Goal: Use online tool/utility: Utilize a website feature to perform a specific function

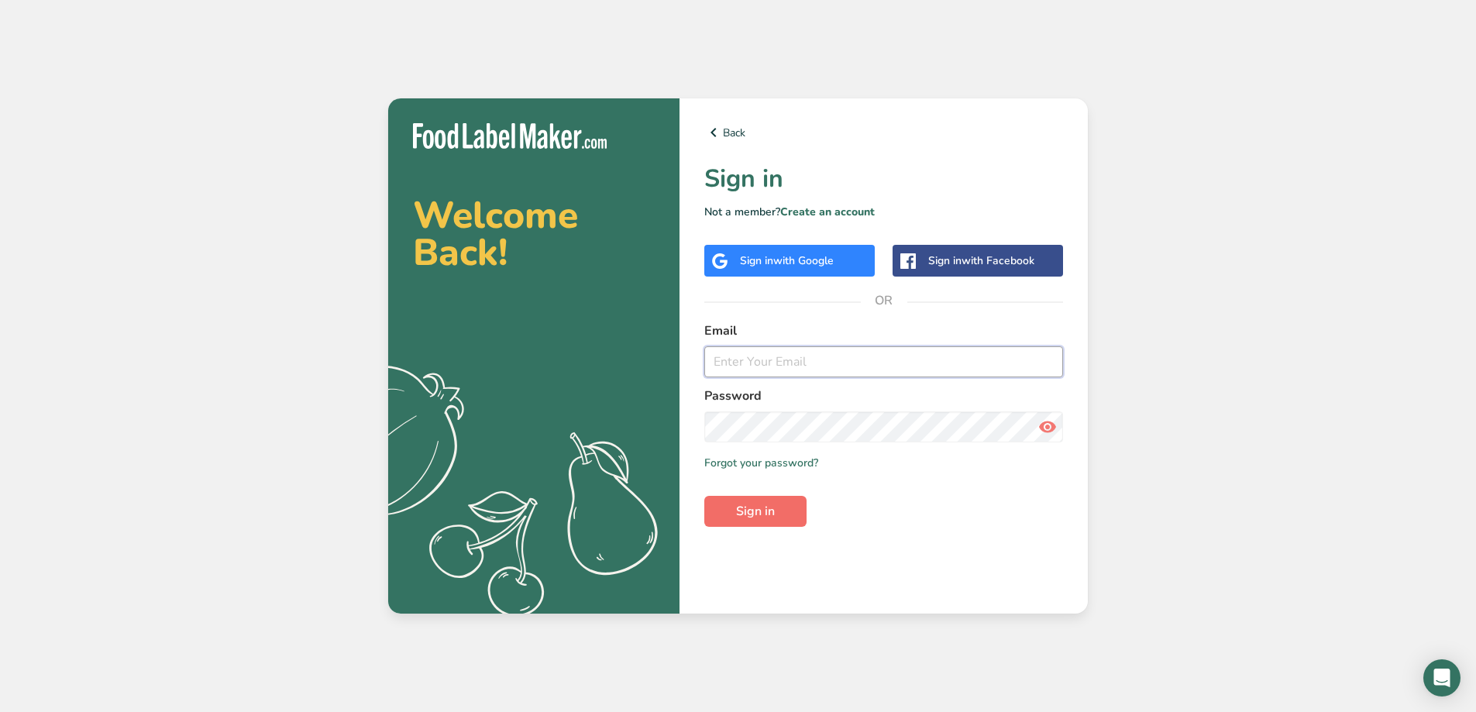
type input "billy@seattlesfavorite.com"
click at [757, 518] on span "Sign in" at bounding box center [755, 511] width 39 height 19
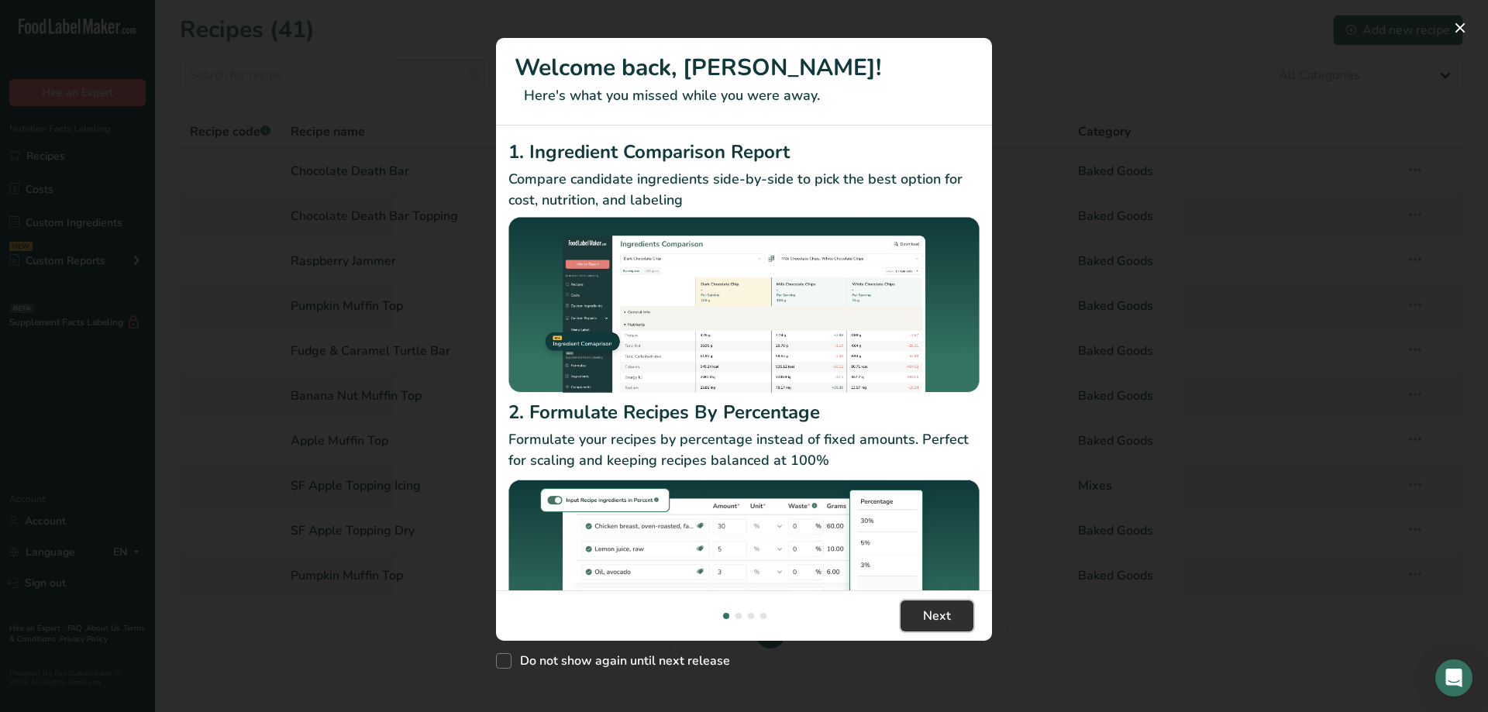
click at [942, 615] on span "Next" at bounding box center [937, 616] width 28 height 19
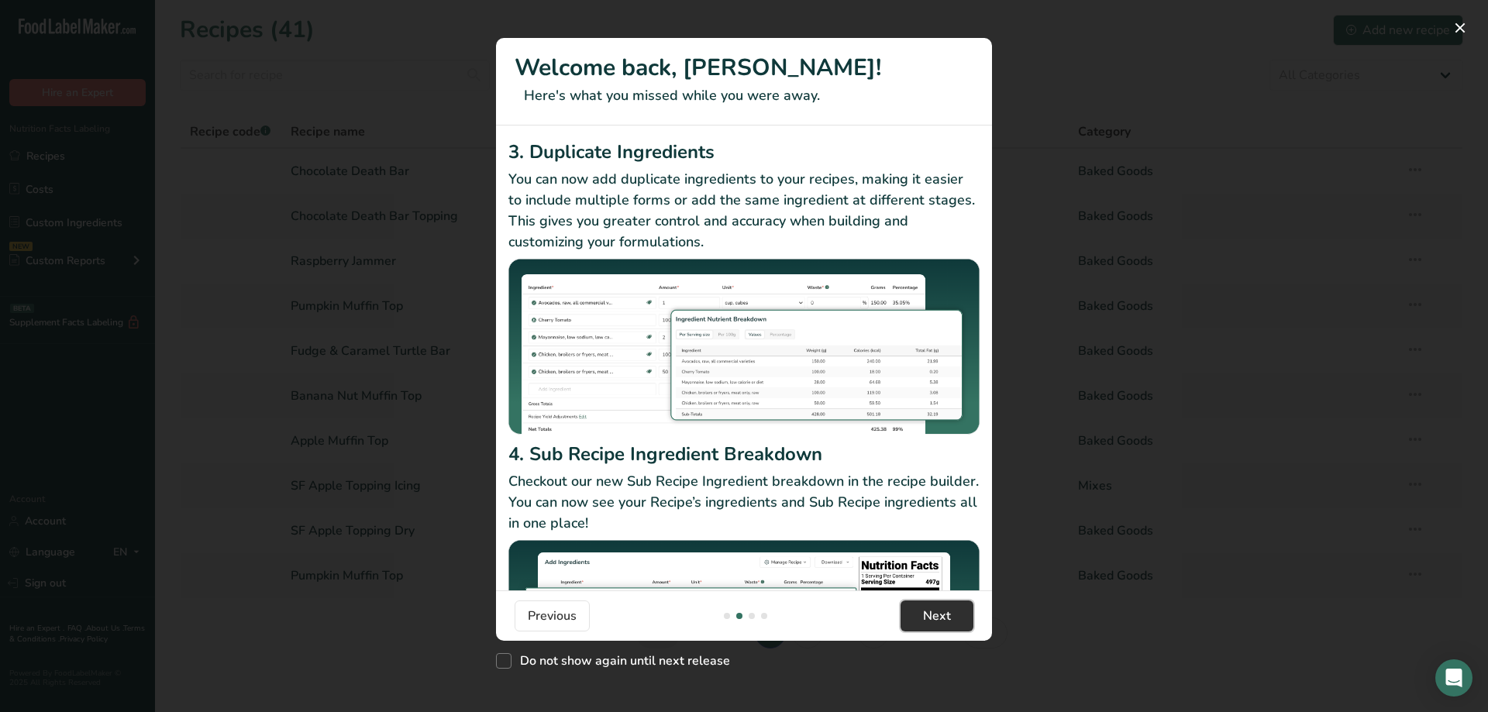
click at [963, 618] on button "Next" at bounding box center [937, 616] width 73 height 31
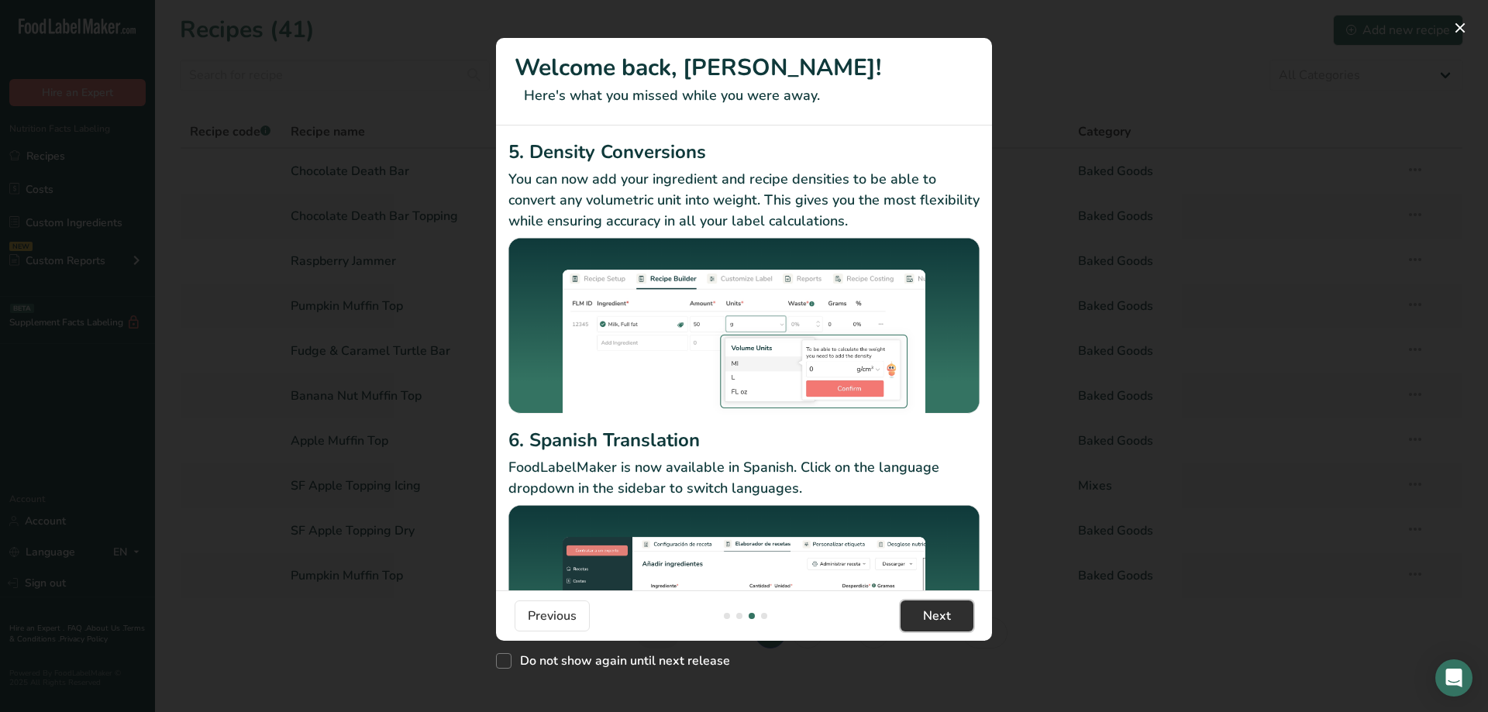
click at [963, 618] on button "Next" at bounding box center [937, 616] width 73 height 31
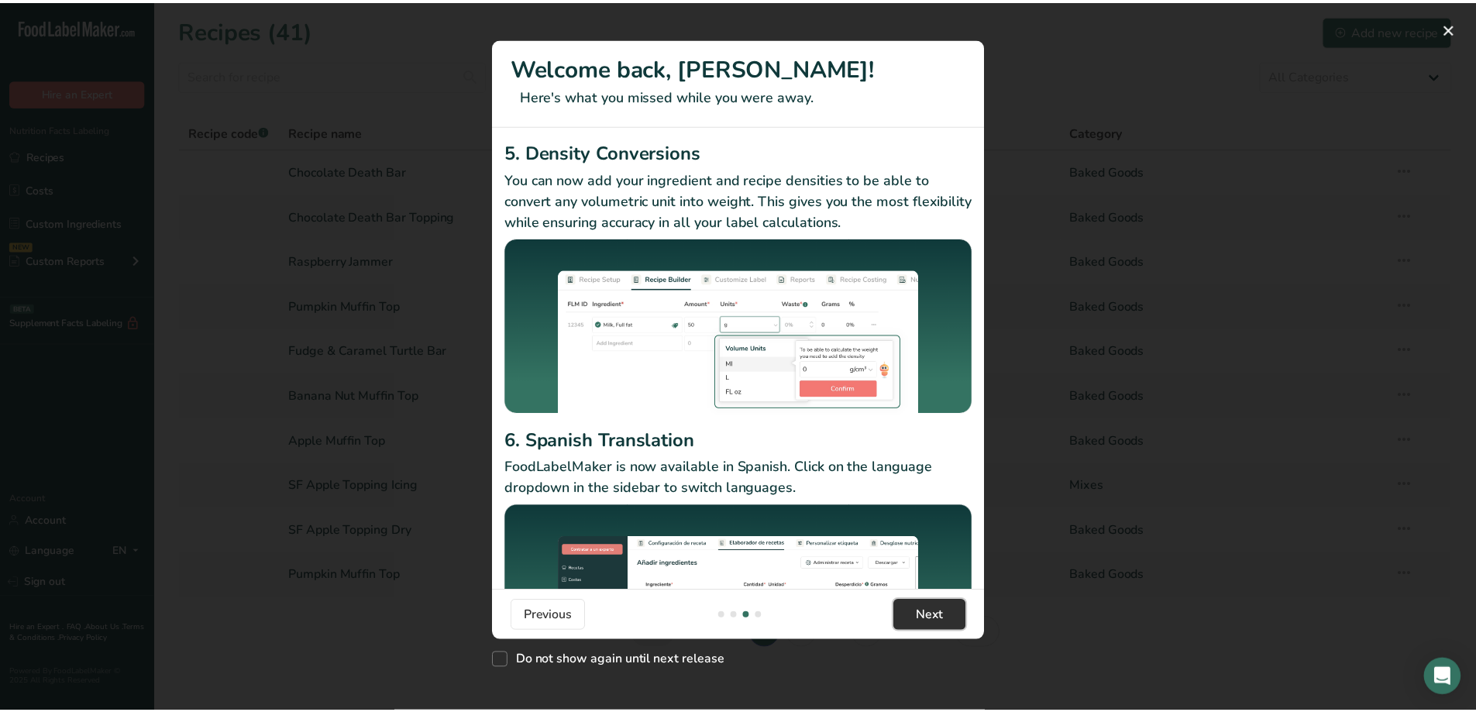
scroll to position [0, 1488]
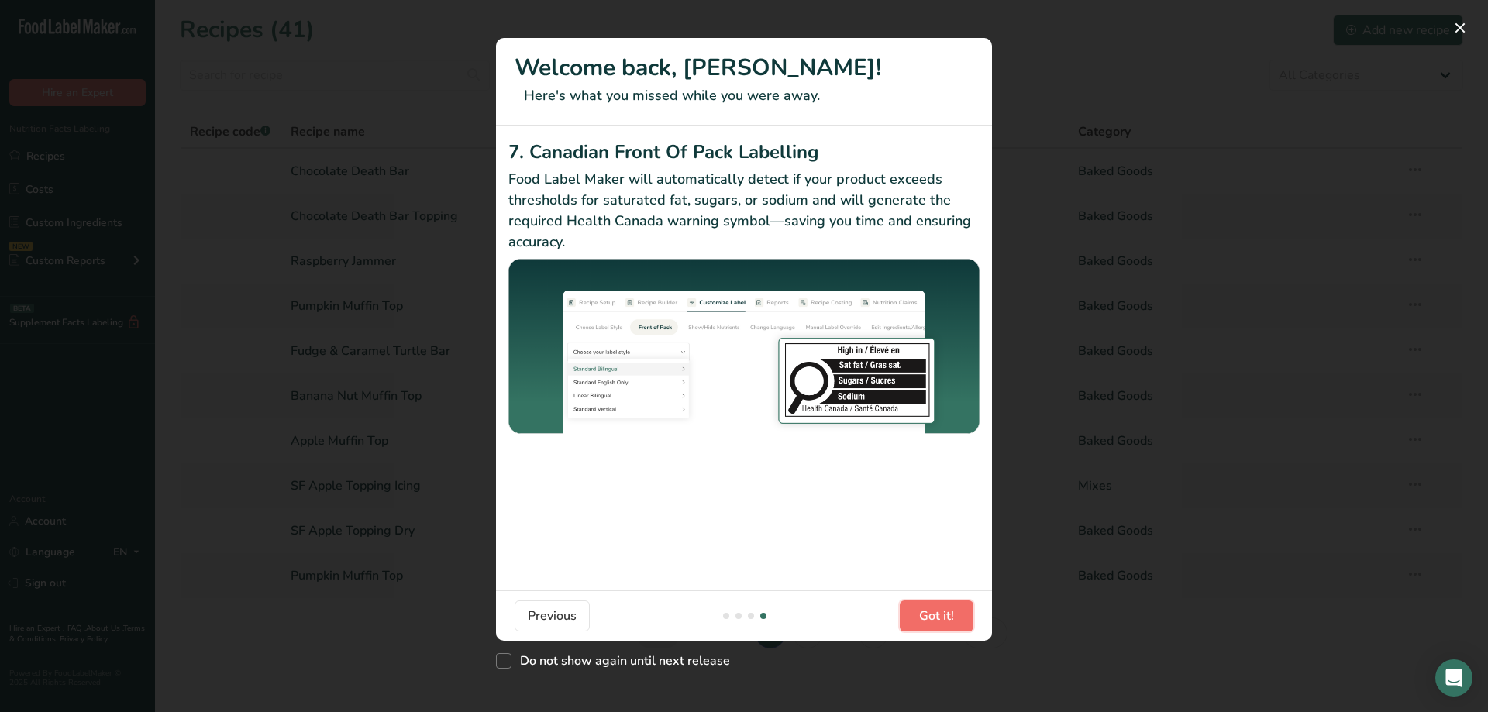
click at [963, 618] on button "Got it!" at bounding box center [937, 616] width 74 height 31
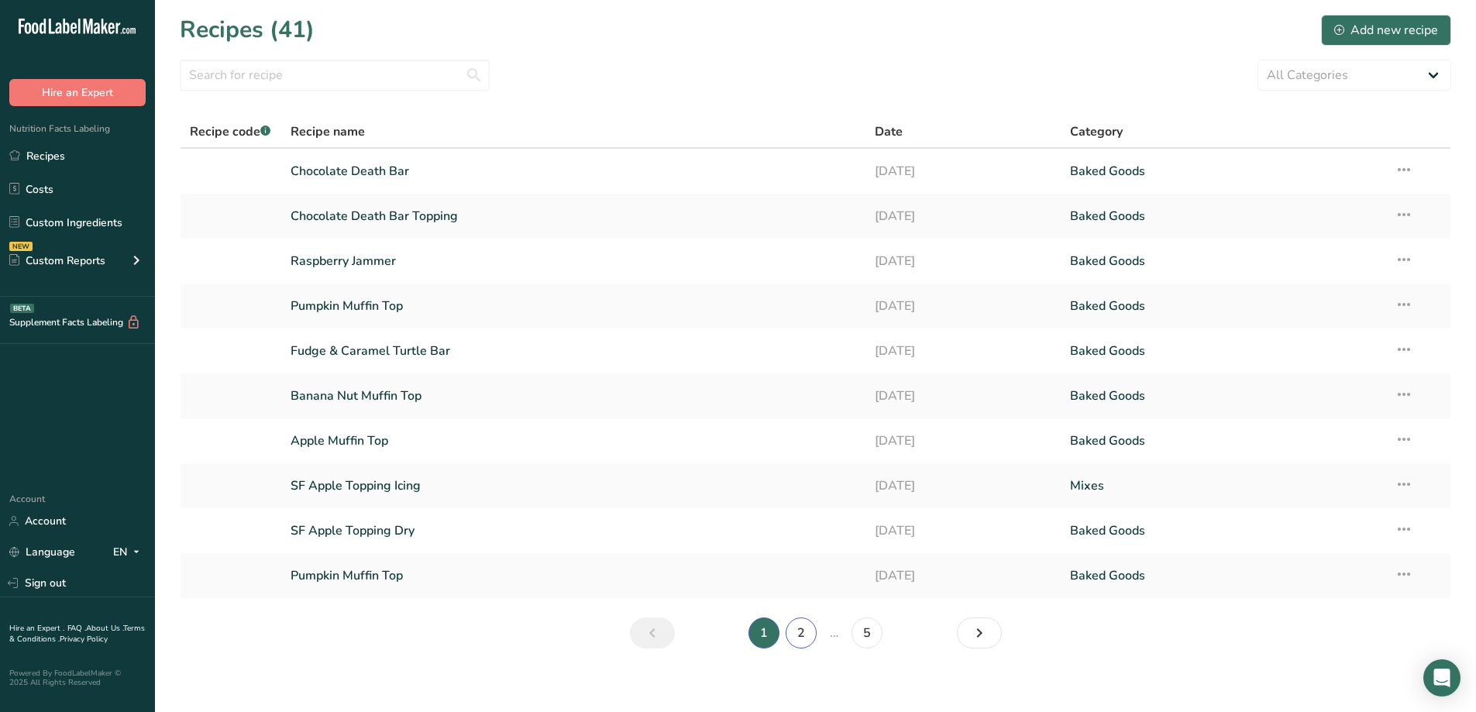
click at [804, 640] on link "2" at bounding box center [801, 633] width 31 height 31
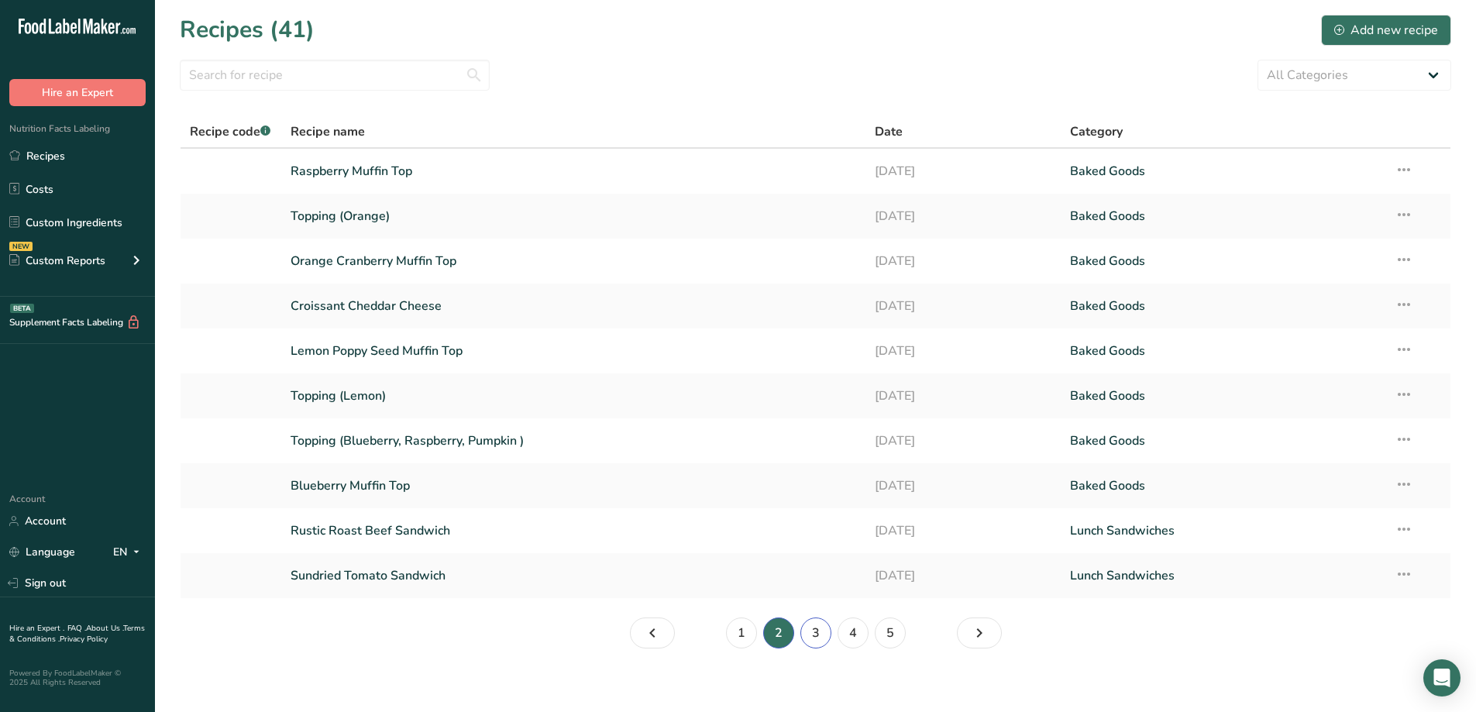
click at [825, 639] on link "3" at bounding box center [816, 633] width 31 height 31
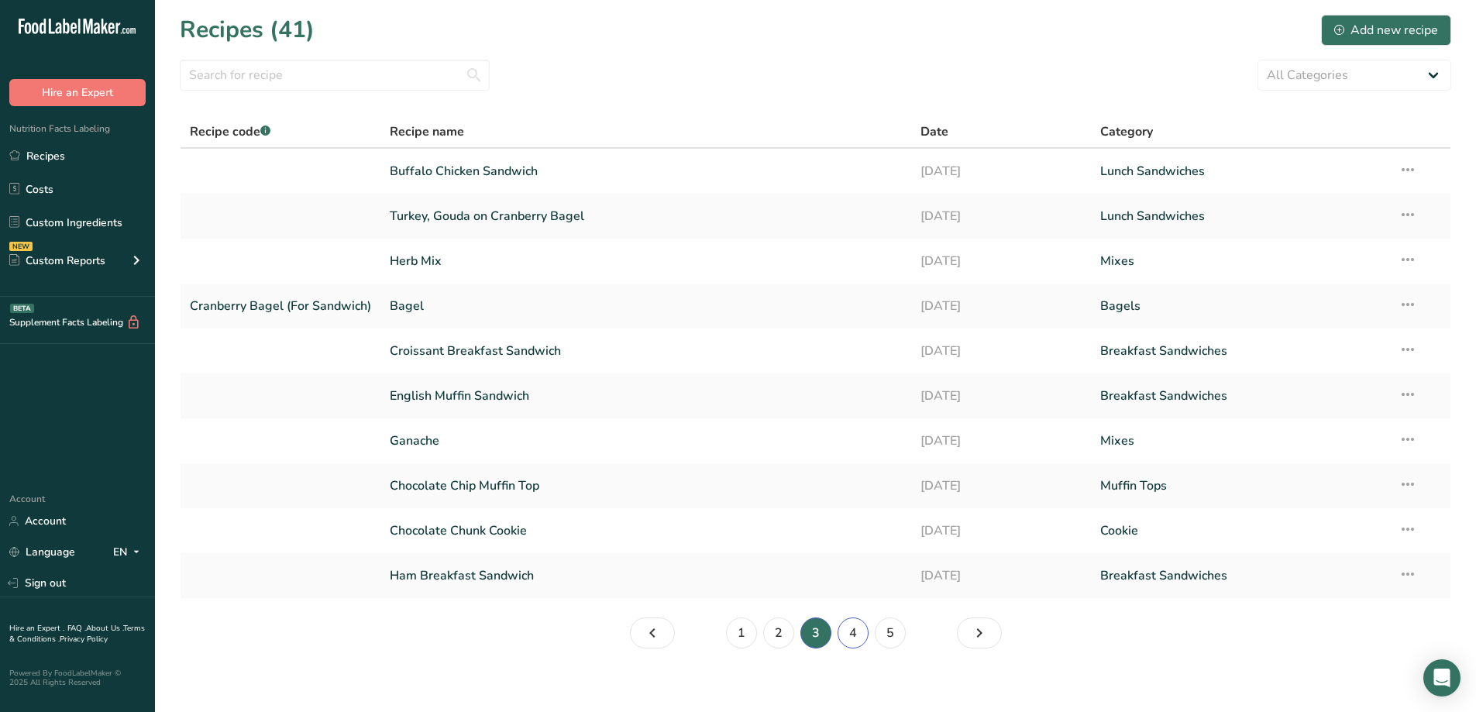
click at [850, 634] on link "4" at bounding box center [853, 633] width 31 height 31
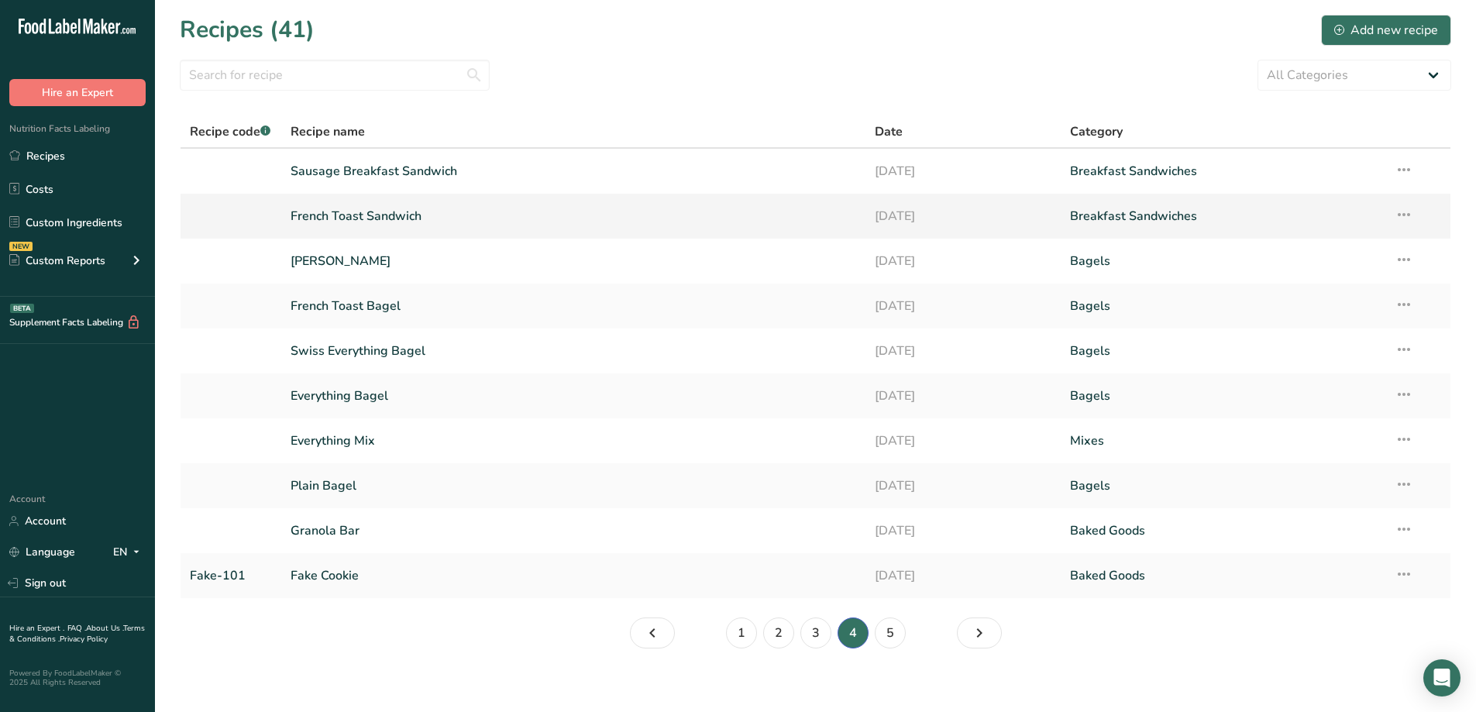
click at [520, 219] on link "French Toast Sandwich" at bounding box center [574, 216] width 566 height 33
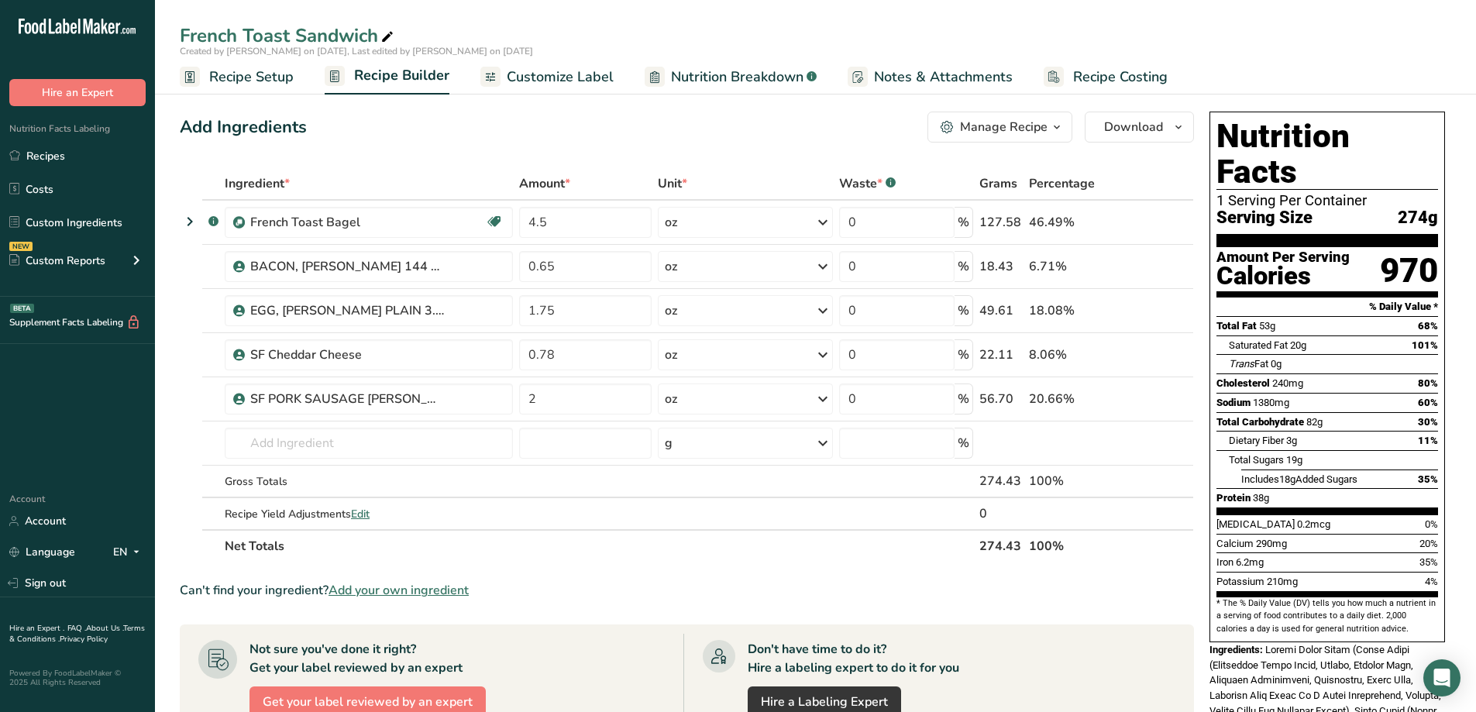
click at [726, 82] on span "Nutrition Breakdown" at bounding box center [737, 77] width 133 height 21
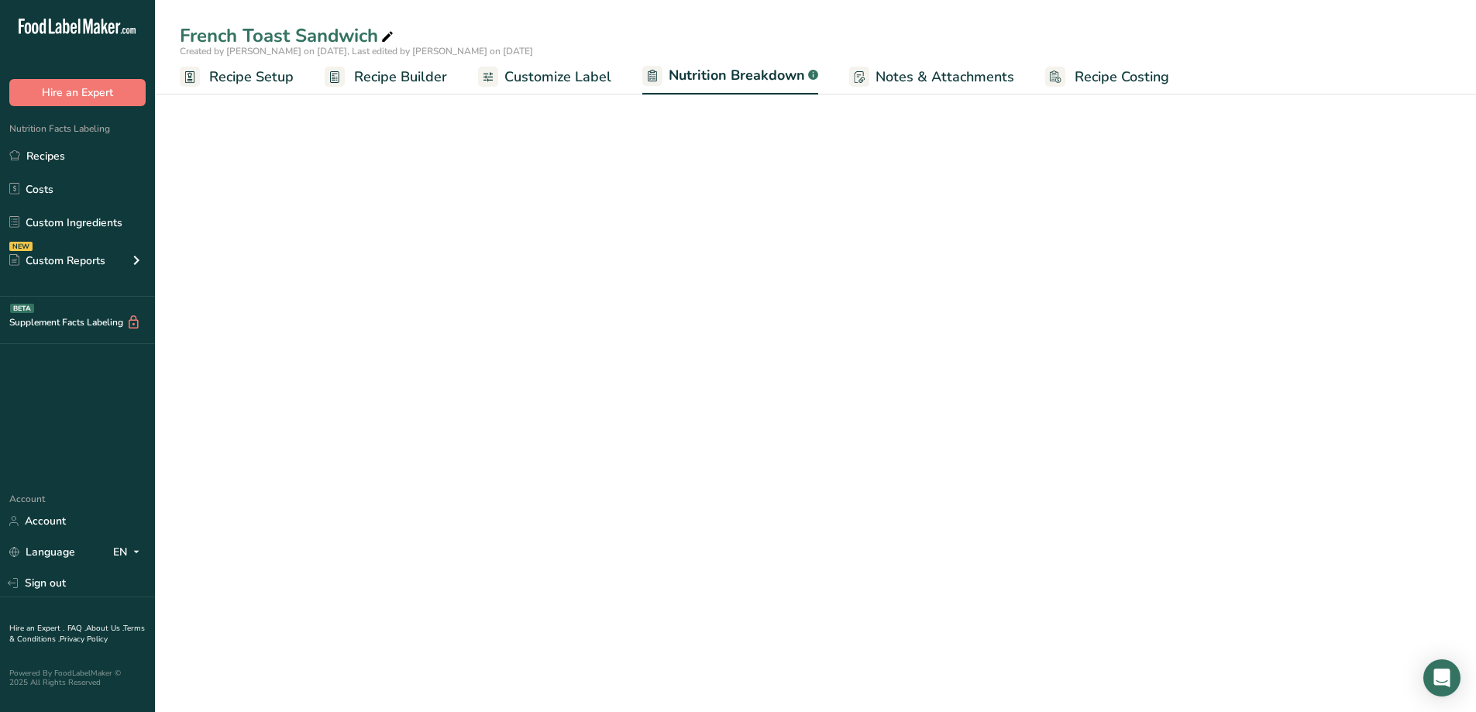
select select "Calories"
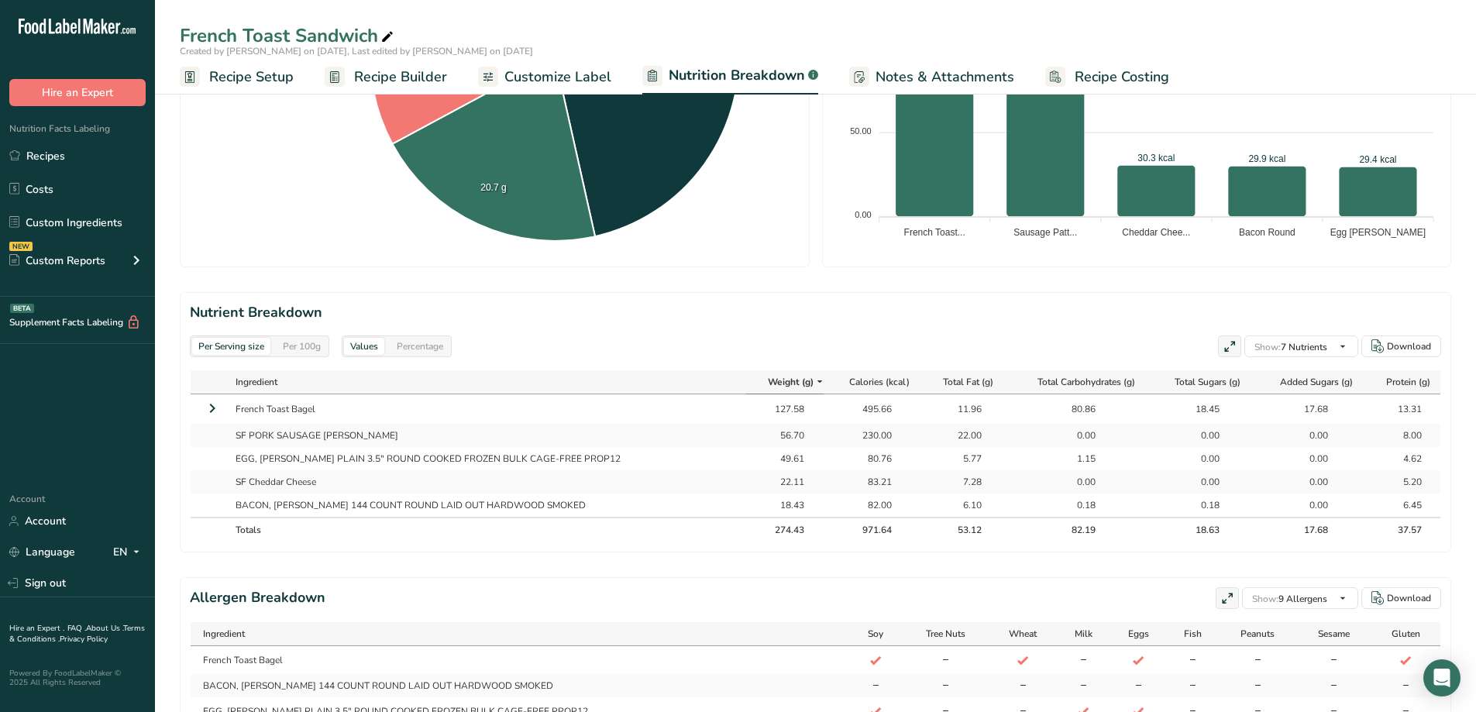
scroll to position [480, 0]
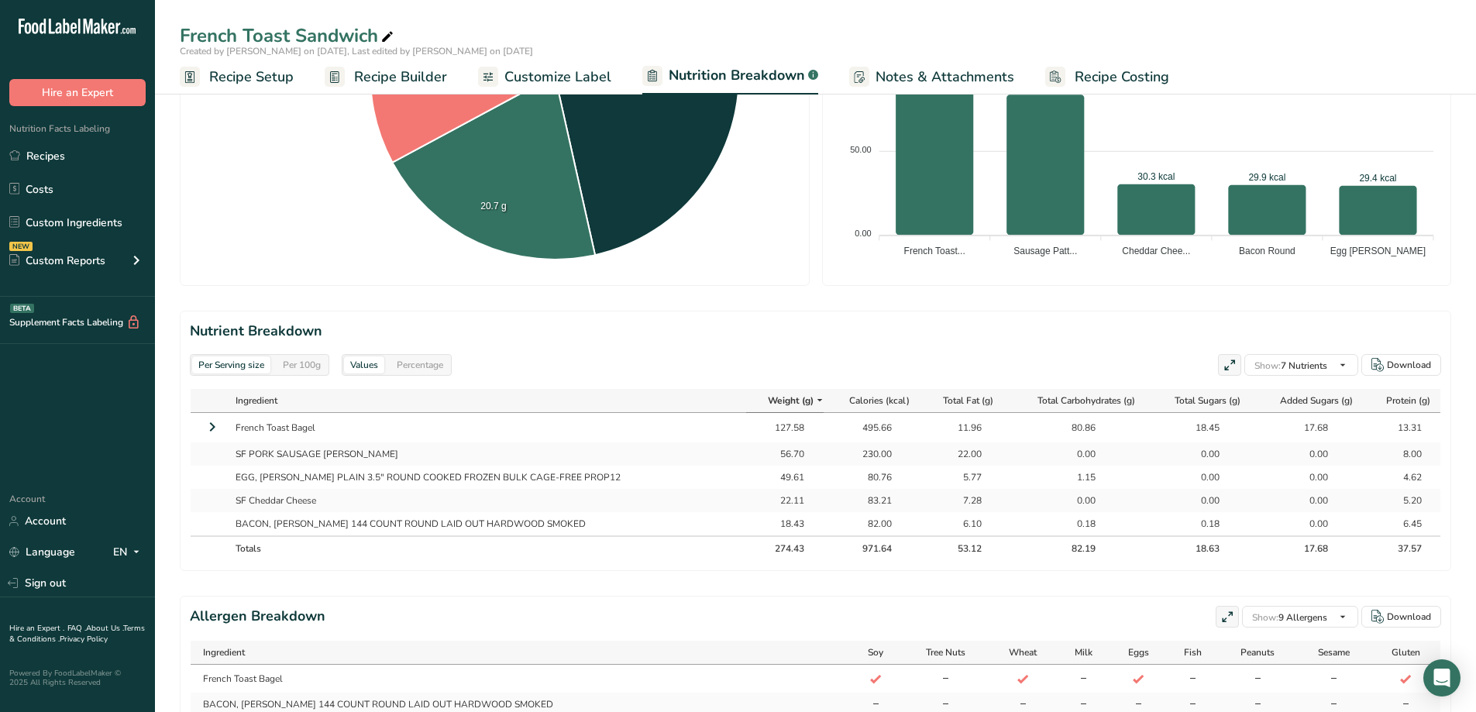
click at [304, 364] on div "Per 100g" at bounding box center [302, 364] width 50 height 17
click at [260, 367] on div "Per Serving size" at bounding box center [231, 364] width 78 height 17
click at [319, 364] on div "Per 100g" at bounding box center [302, 364] width 50 height 17
click at [449, 356] on div "Values Percentage" at bounding box center [397, 365] width 110 height 22
click at [444, 364] on div "Percentage" at bounding box center [420, 364] width 59 height 17
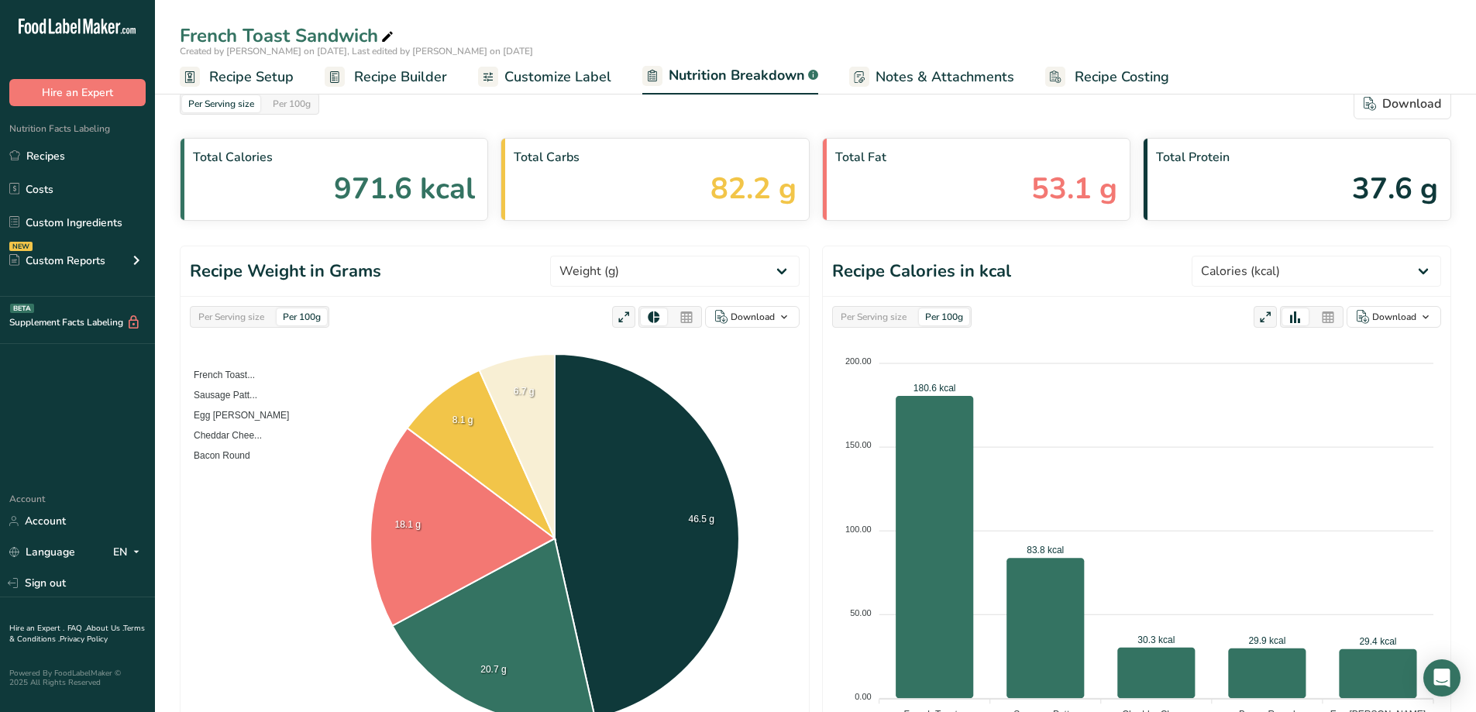
scroll to position [15, 0]
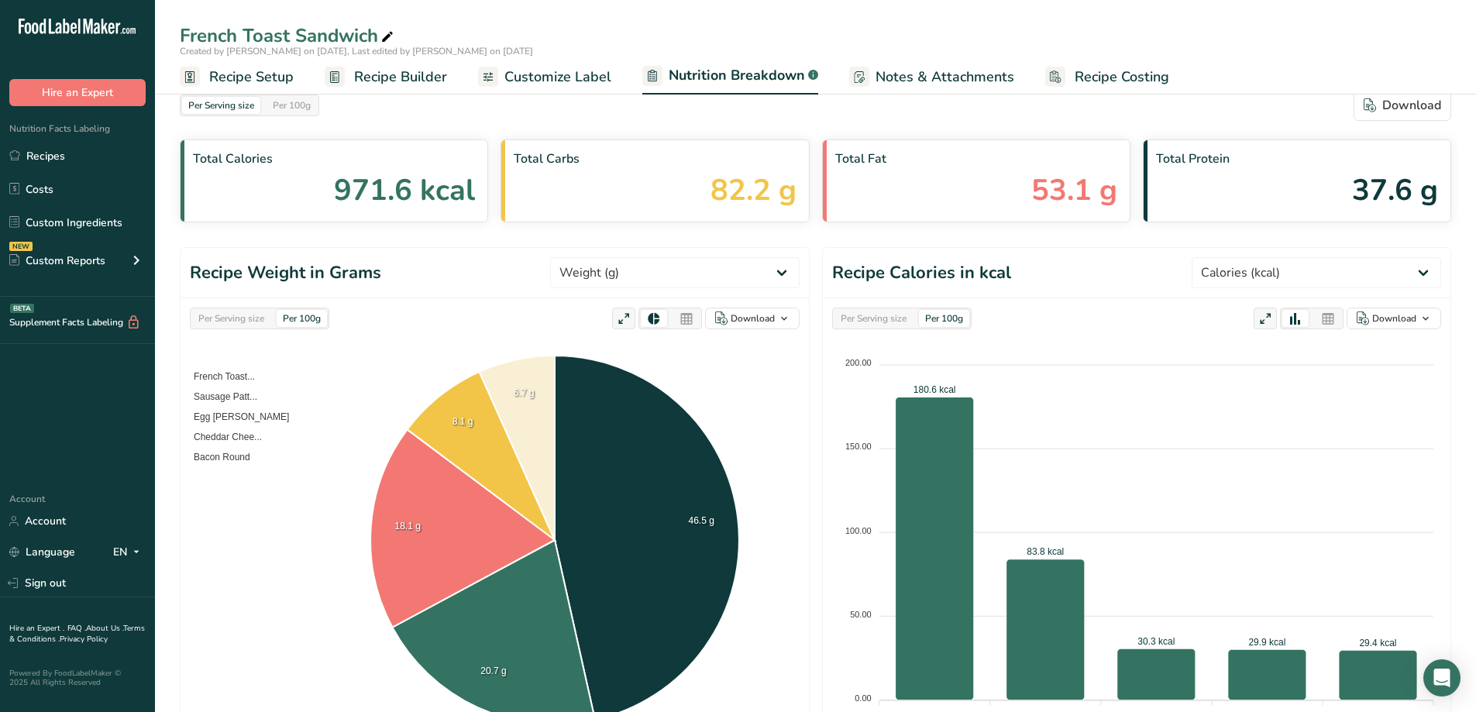
click at [250, 318] on div "Per Serving size" at bounding box center [231, 318] width 78 height 17
click at [701, 270] on select "Weight (g) Calories (kcal) Energy KJ (kj) Total Fat (g) Saturated Fat (g) Trans…" at bounding box center [675, 272] width 250 height 31
select select "Saturated Fat"
click at [608, 257] on select "Weight (g) Calories (kcal) Energy KJ (kj) Total Fat (g) Saturated Fat (g) Trans…" at bounding box center [675, 272] width 250 height 31
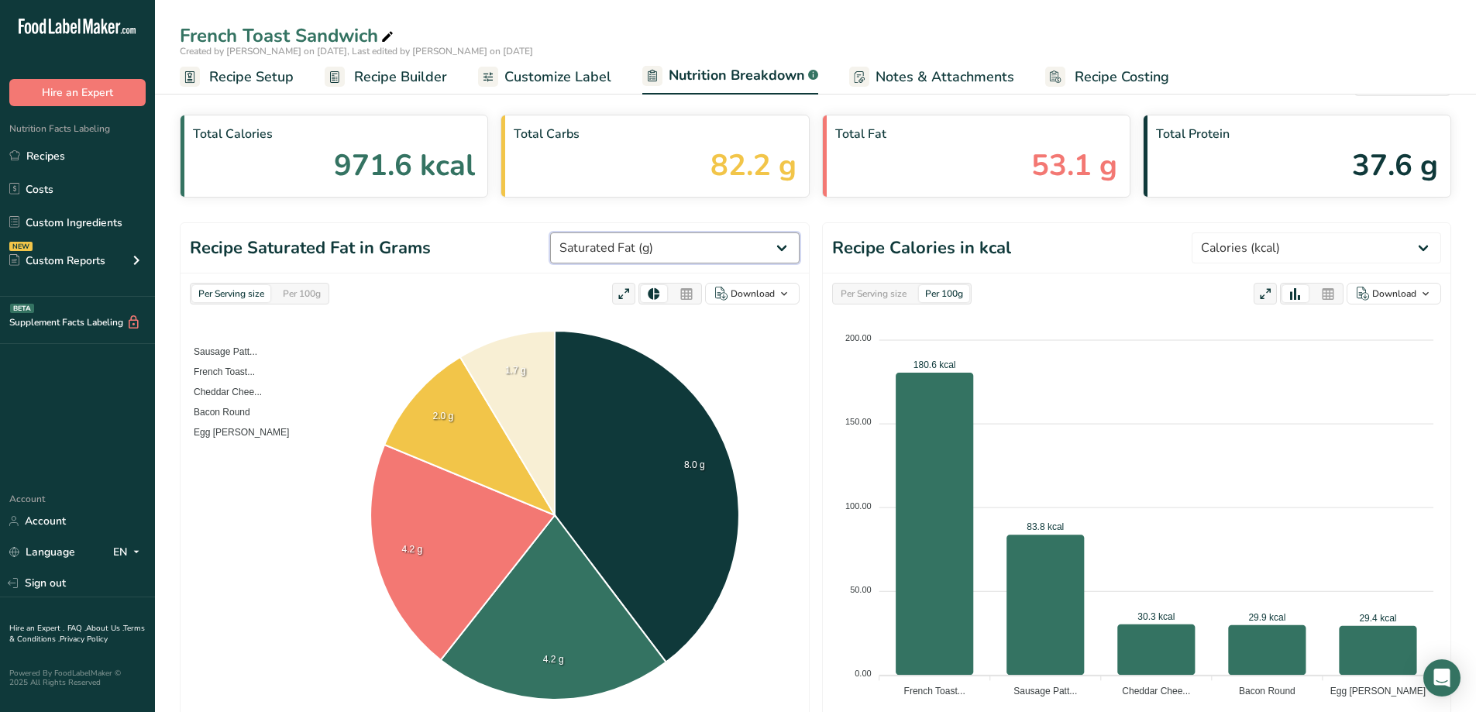
scroll to position [0, 0]
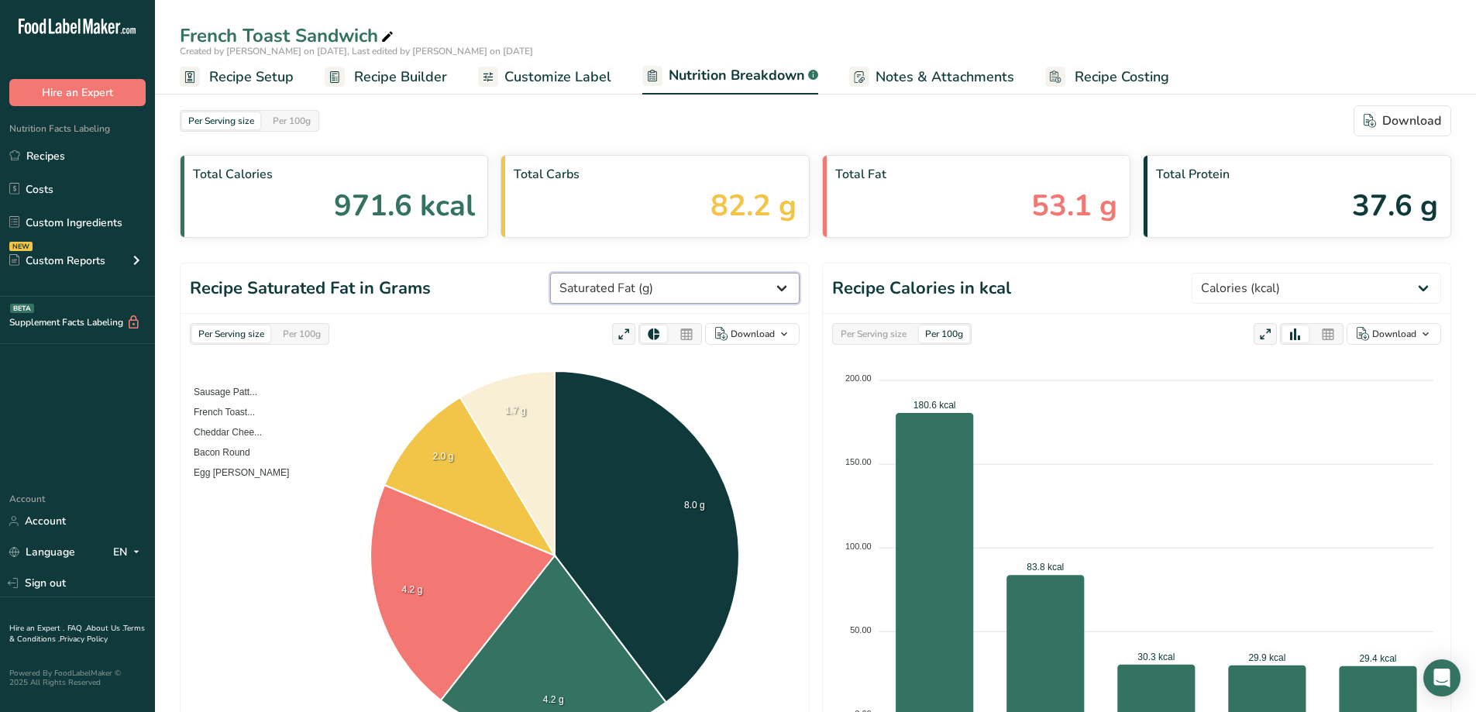
click at [773, 293] on select "Weight (g) Calories (kcal) Energy KJ (kj) Total Fat (g) Saturated Fat (g) Trans…" at bounding box center [675, 288] width 250 height 31
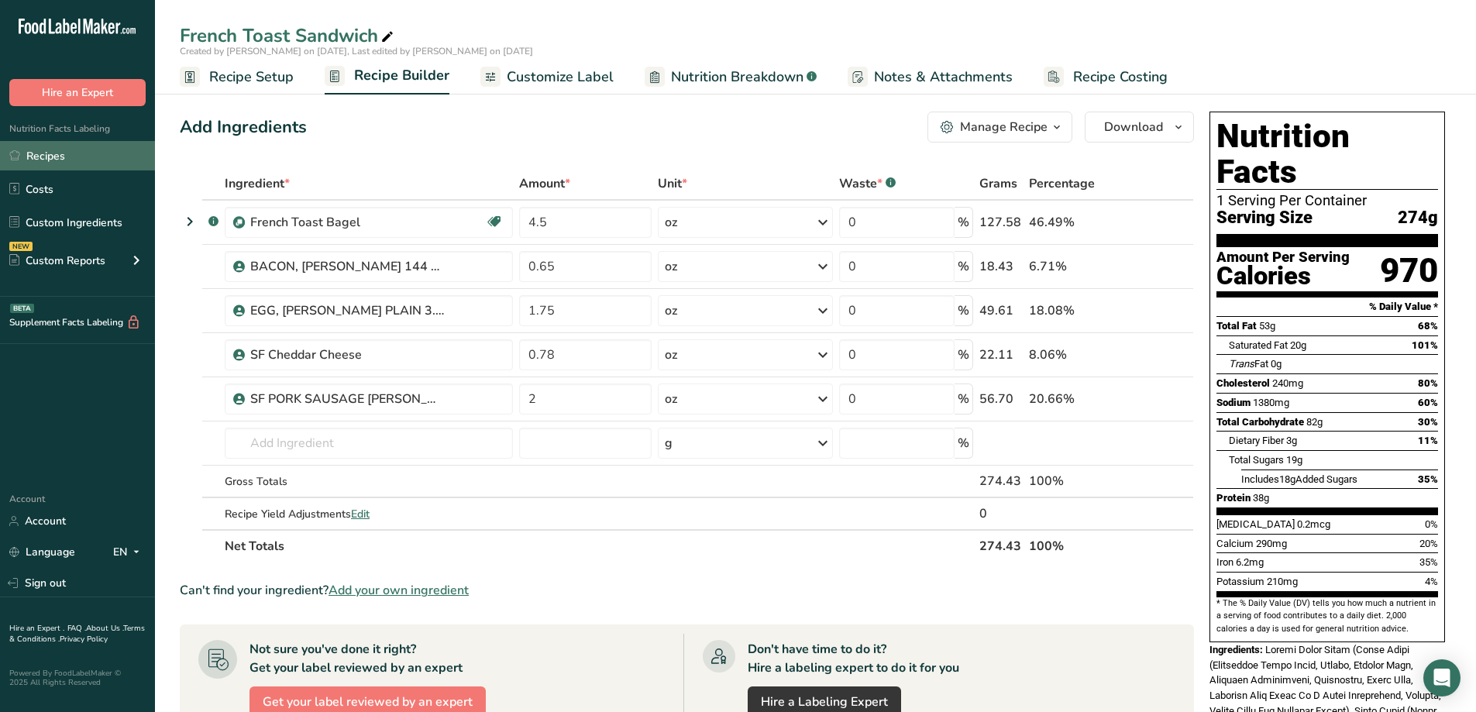
click at [98, 155] on link "Recipes" at bounding box center [77, 155] width 155 height 29
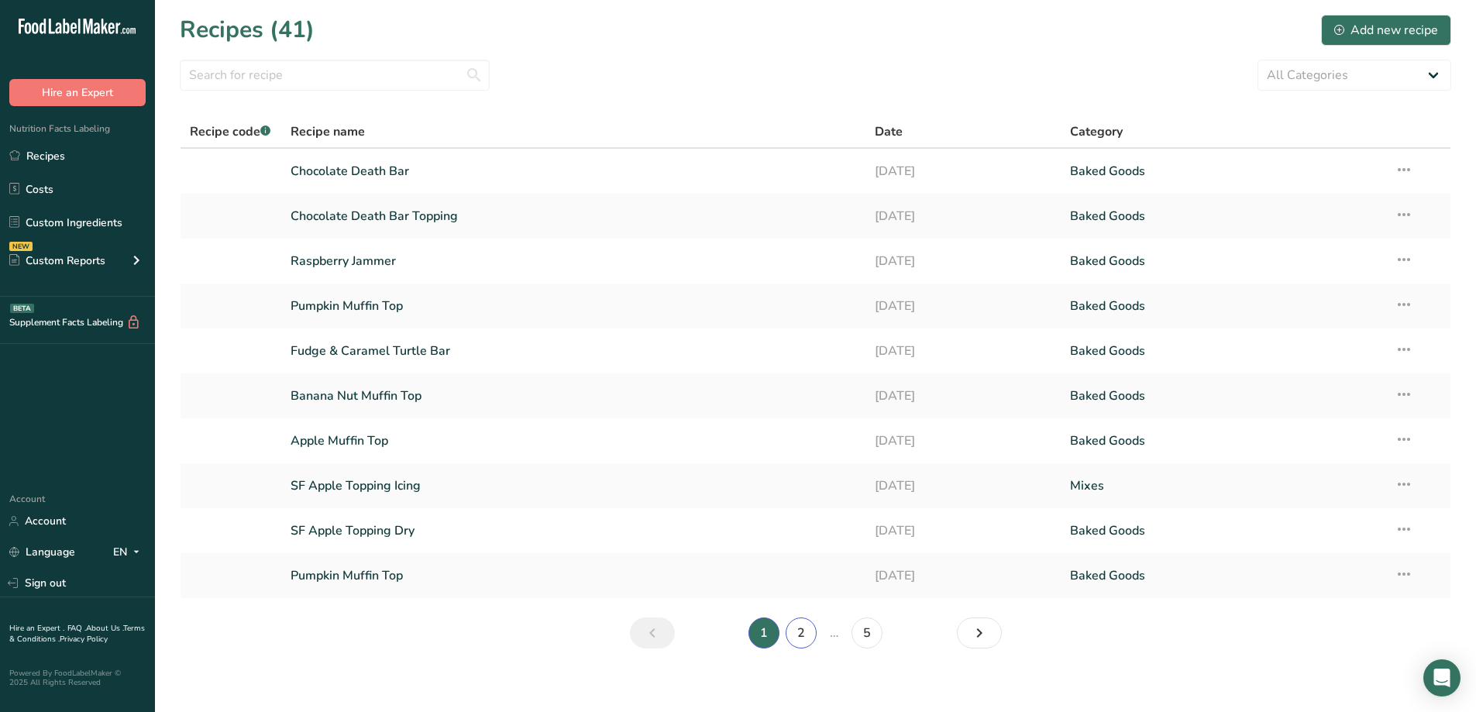
click at [804, 632] on link "2" at bounding box center [801, 633] width 31 height 31
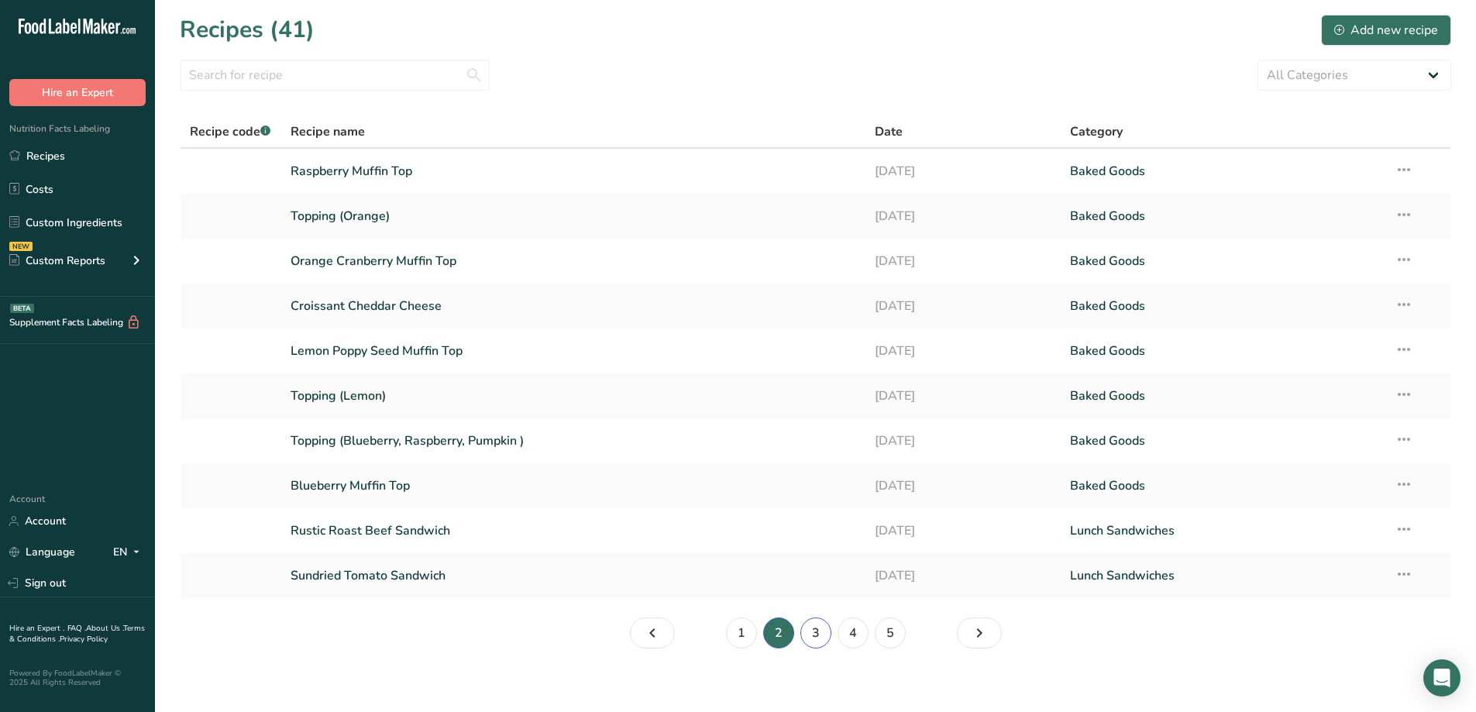
click at [814, 630] on link "3" at bounding box center [816, 633] width 31 height 31
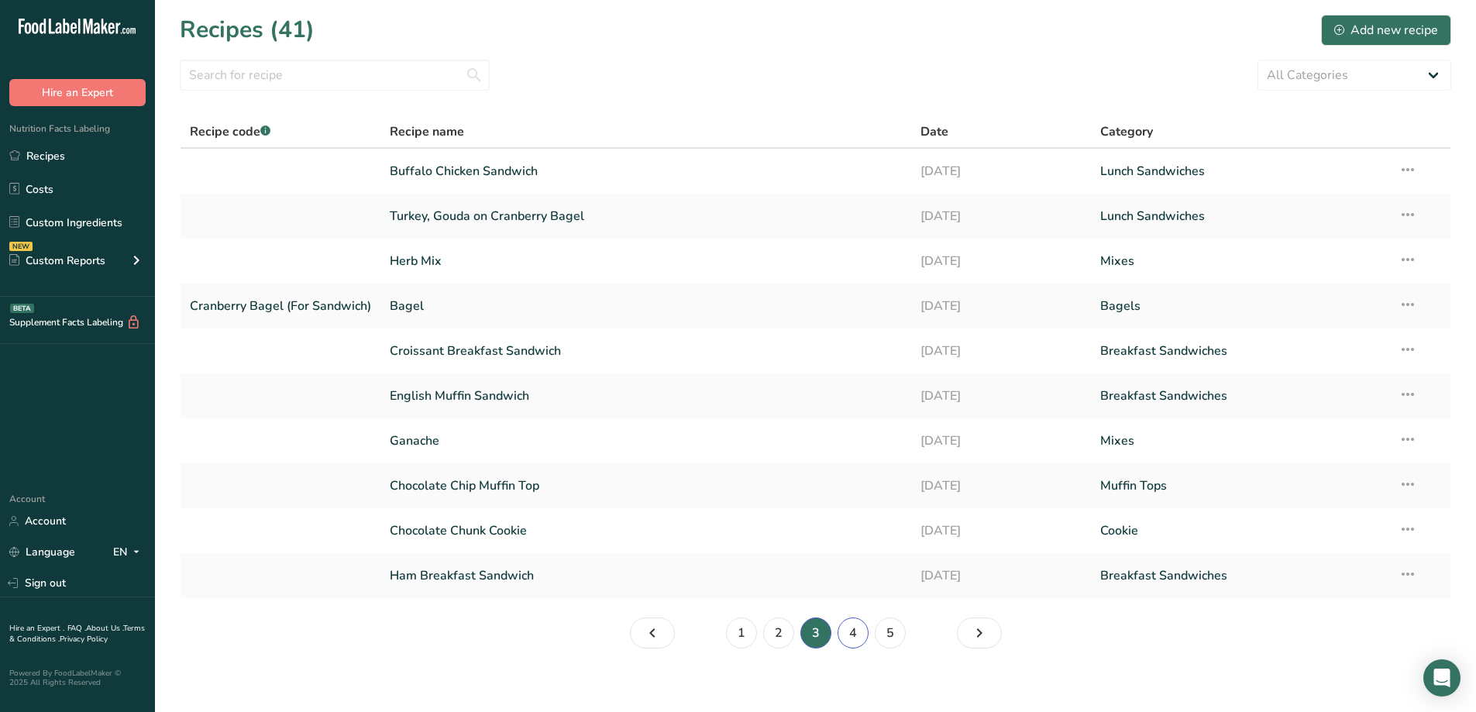
click at [859, 639] on link "4" at bounding box center [853, 633] width 31 height 31
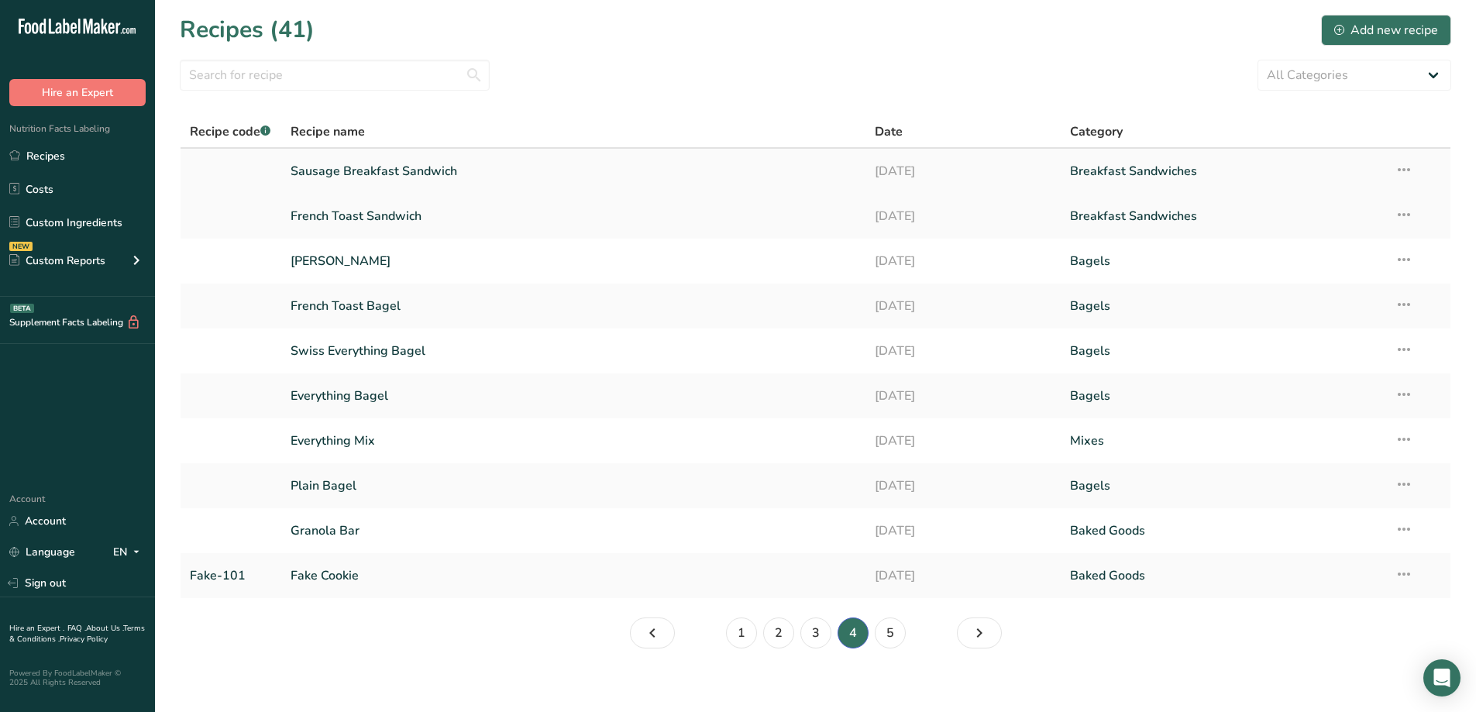
click at [446, 172] on link "Sausage Breakfast Sandwich" at bounding box center [574, 171] width 566 height 33
